Goal: Transaction & Acquisition: Book appointment/travel/reservation

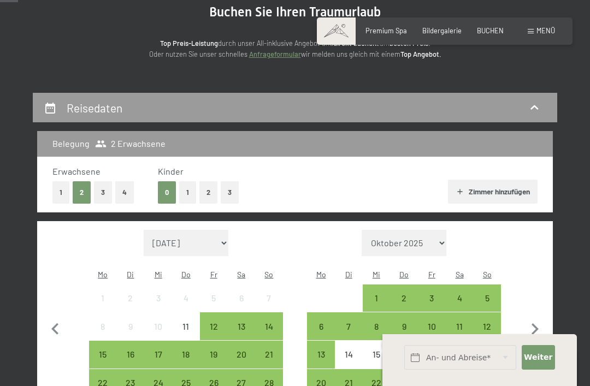
click at [462, 322] on div "11" at bounding box center [460, 335] width 26 height 26
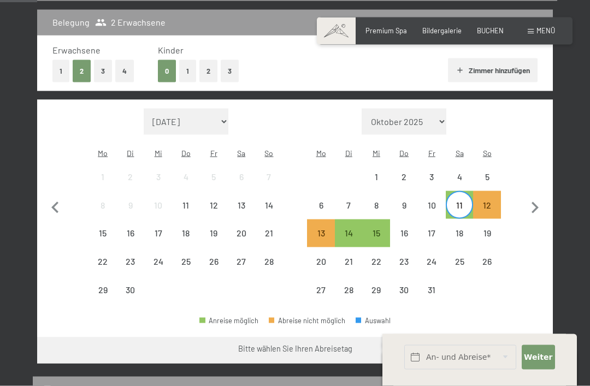
scroll to position [241, 0]
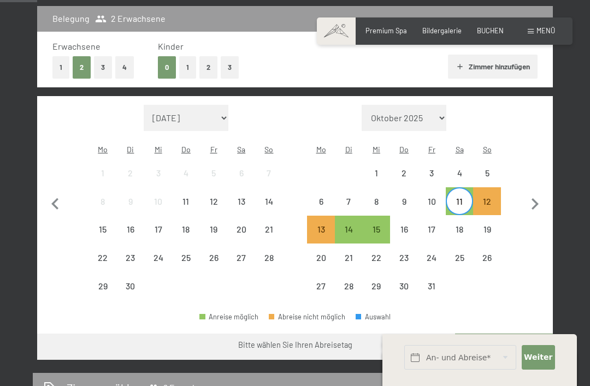
click at [184, 67] on button "1" at bounding box center [187, 67] width 17 height 22
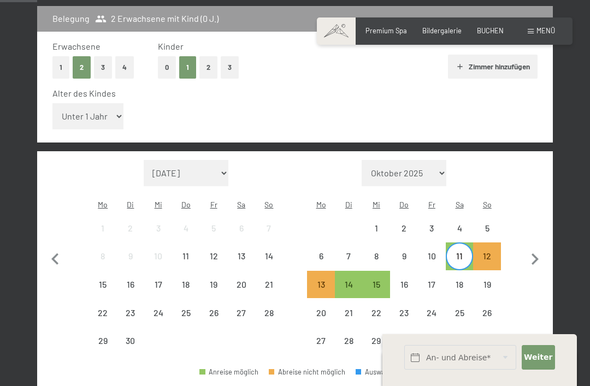
click at [465, 280] on div "18" at bounding box center [460, 293] width 26 height 26
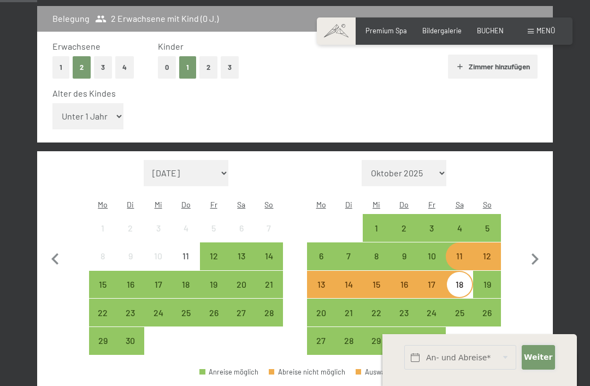
click at [538, 370] on button "Weiter Adressfelder ausblenden" at bounding box center [538, 357] width 34 height 25
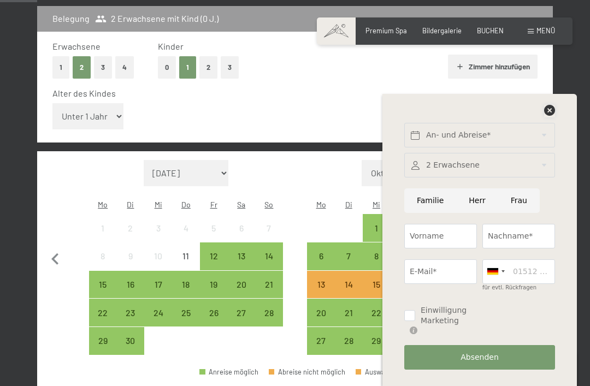
click at [550, 116] on icon at bounding box center [549, 110] width 11 height 11
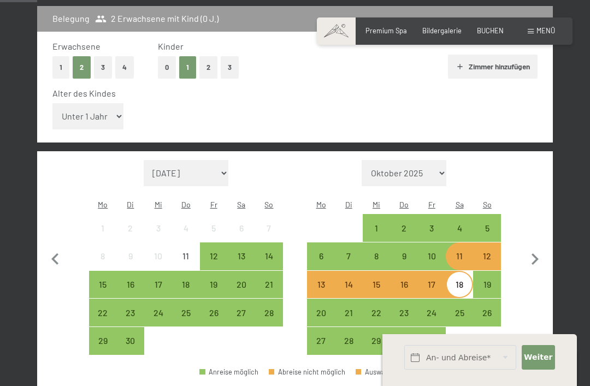
click at [102, 111] on select "Unter 1 Jahr 1 Jahr 2 Jahre 3 Jahre 4 Jahre 5 Jahre 6 Jahre 7 Jahre 8 Jahre 9 J…" at bounding box center [87, 116] width 71 height 26
select select "13"
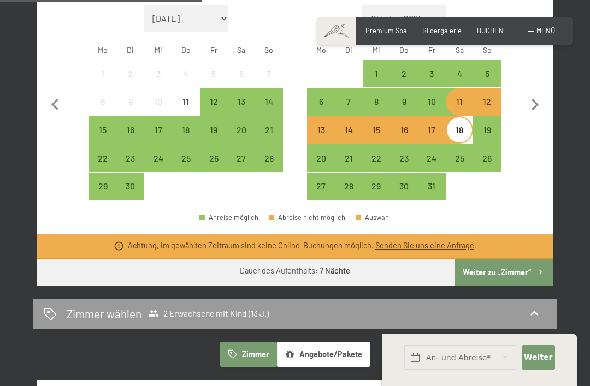
click at [522, 259] on button "Weiter zu „Zimmer“" at bounding box center [504, 272] width 98 height 26
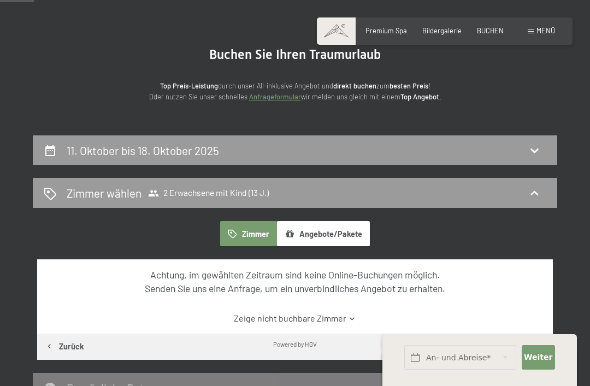
scroll to position [0, 0]
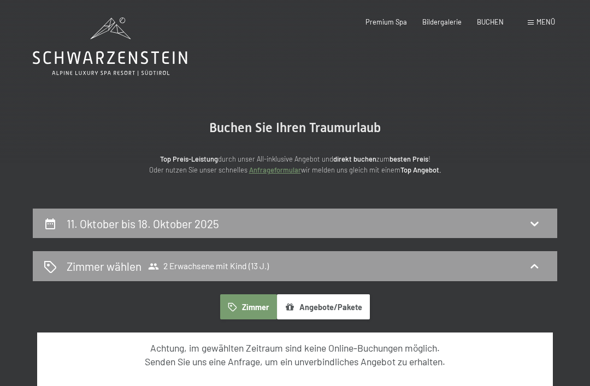
click at [450, 227] on div "11. Oktober bis 18. Oktober 2025" at bounding box center [295, 224] width 502 height 16
select select "13"
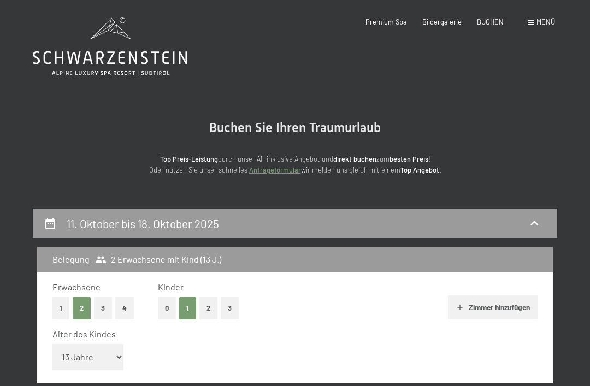
scroll to position [207, 0]
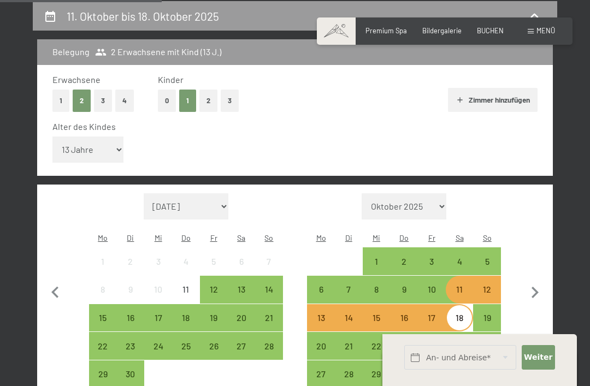
click at [463, 313] on div "18" at bounding box center [460, 326] width 26 height 26
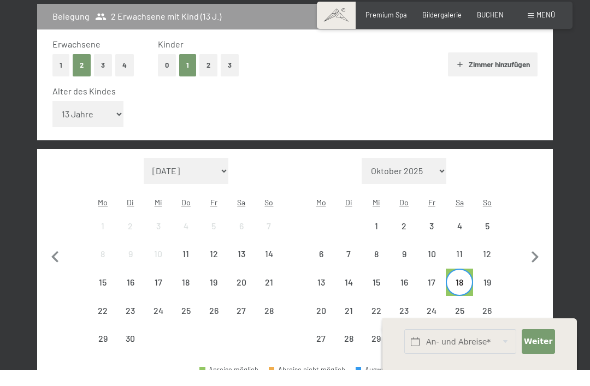
scroll to position [311, 0]
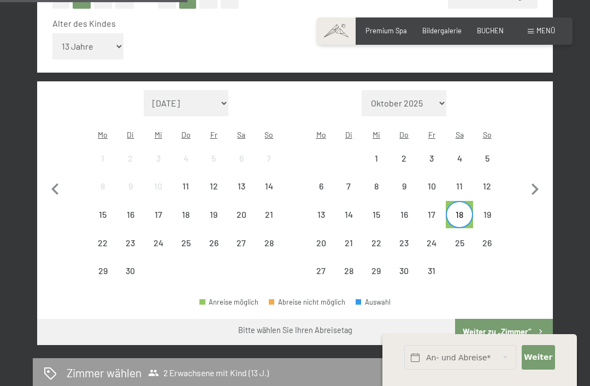
click at [465, 239] on div "25" at bounding box center [460, 252] width 26 height 26
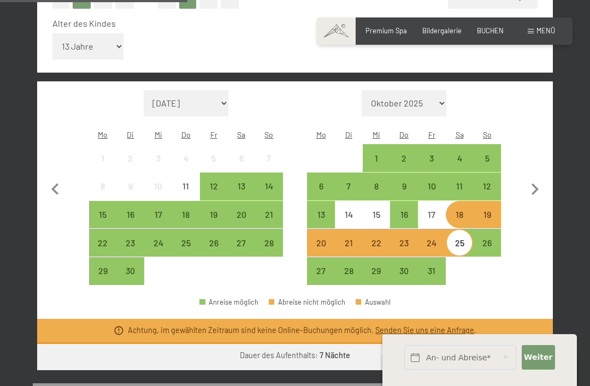
click at [514, 344] on button "Weiter zu „Zimmer“" at bounding box center [504, 357] width 98 height 26
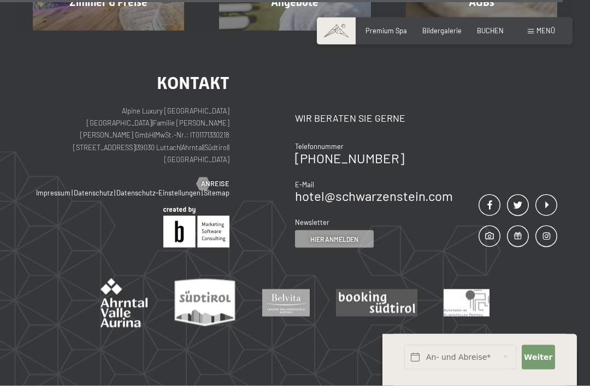
scroll to position [702, 0]
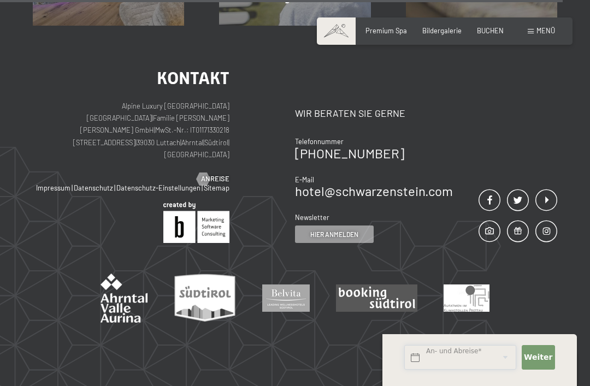
click at [490, 370] on input "text" at bounding box center [460, 357] width 112 height 25
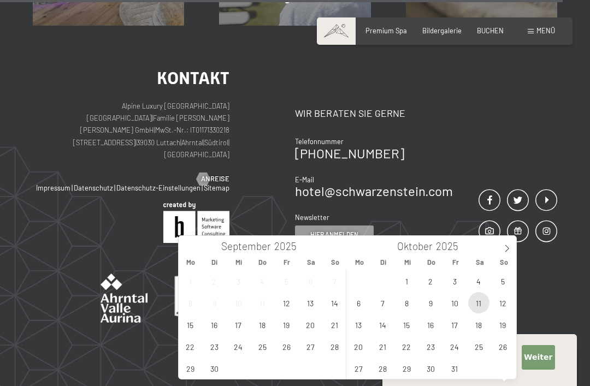
click at [480, 307] on span "11" at bounding box center [478, 302] width 21 height 21
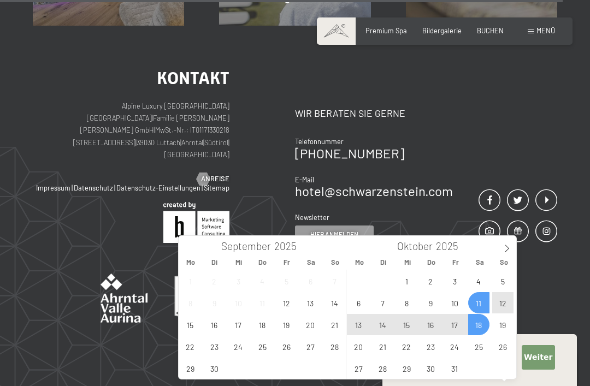
click at [481, 330] on span "18" at bounding box center [478, 324] width 21 height 21
type input "[DATE] - [DATE]"
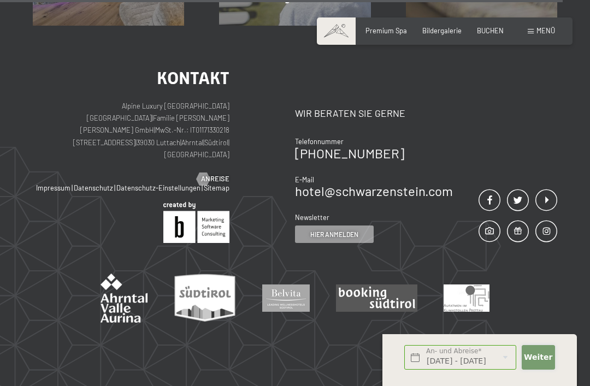
click at [531, 363] on span "Weiter" at bounding box center [538, 357] width 28 height 11
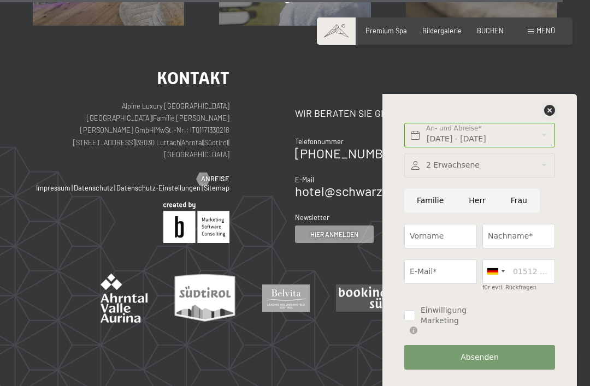
click at [548, 116] on icon at bounding box center [549, 110] width 11 height 11
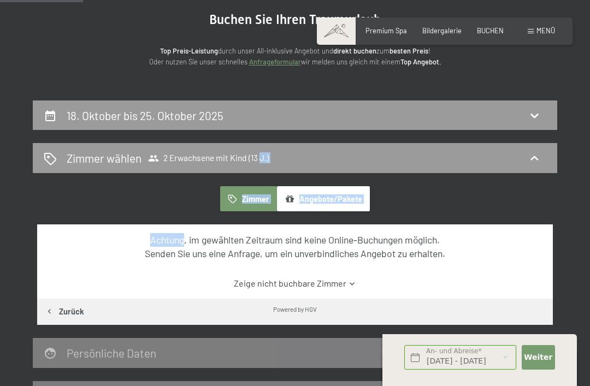
scroll to position [0, 0]
